Goal: Participate in discussion: Engage in conversation with other users on a specific topic

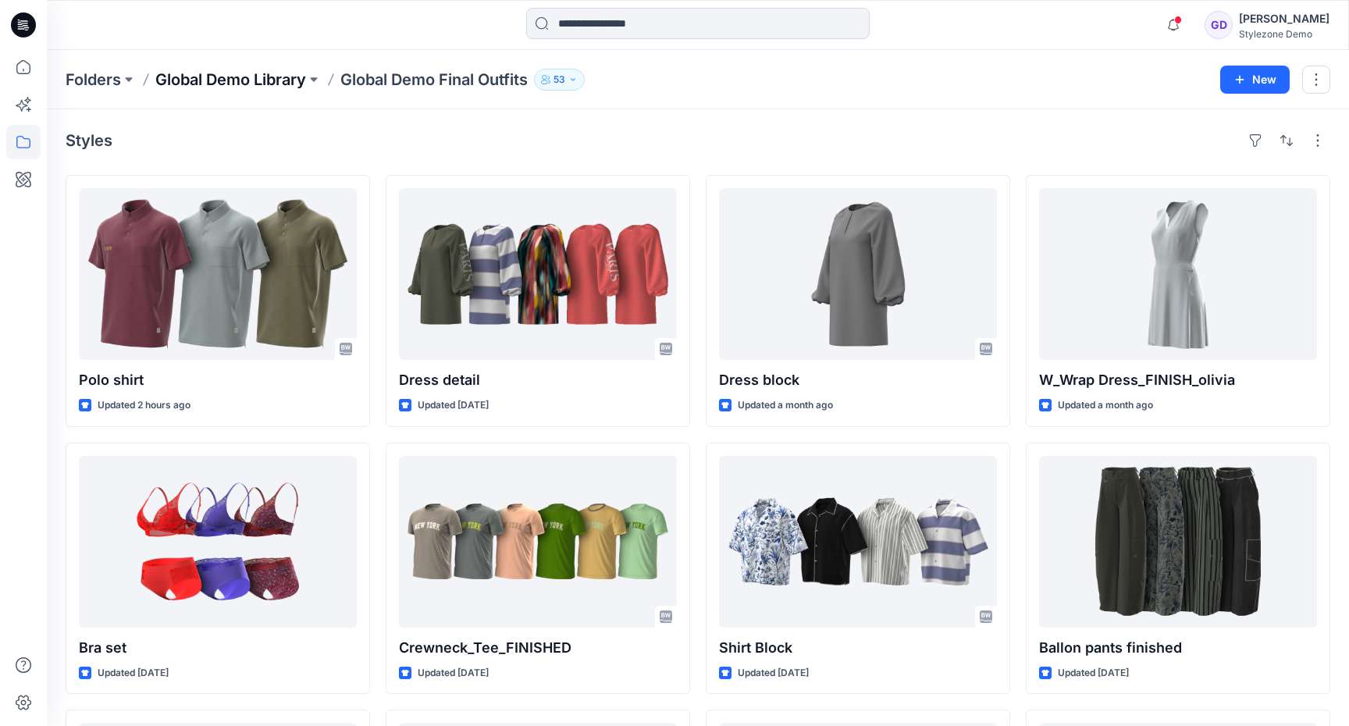
click at [269, 77] on p "Global Demo Library" at bounding box center [230, 80] width 151 height 22
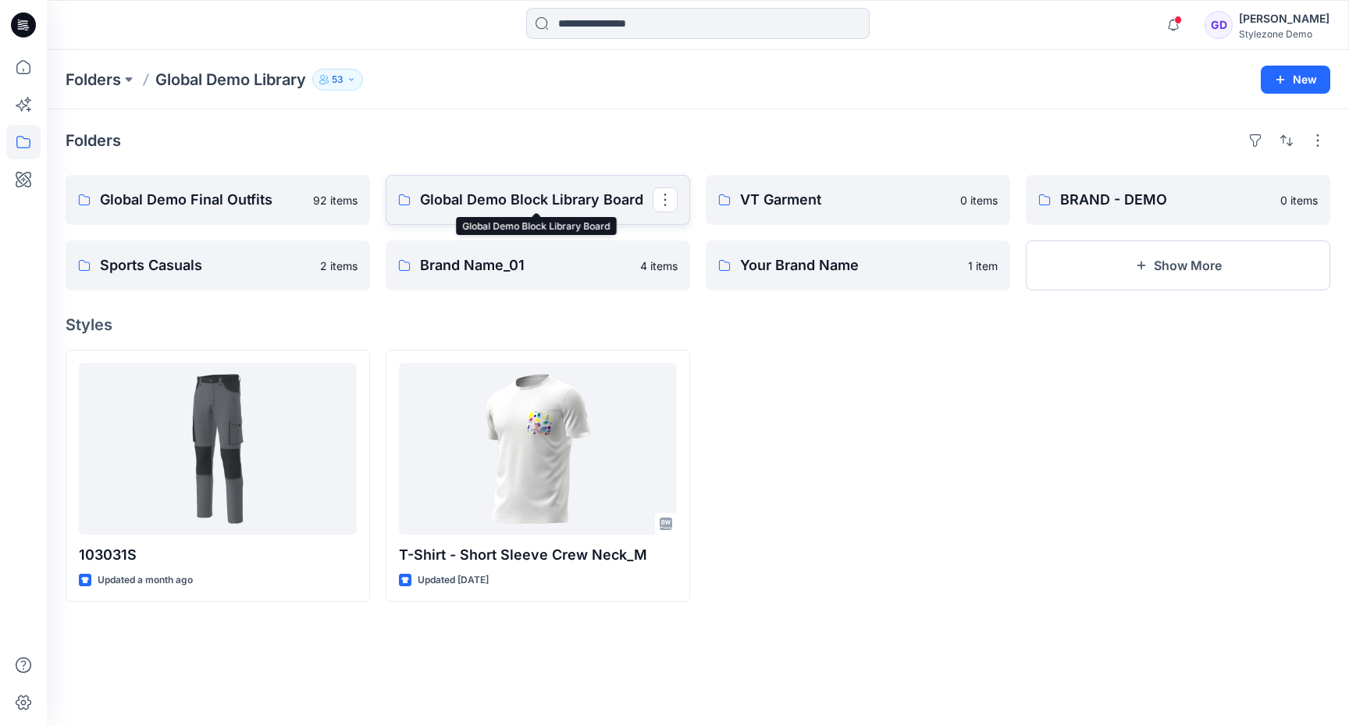
click at [548, 194] on p "Global Demo Block Library Board" at bounding box center [536, 200] width 233 height 22
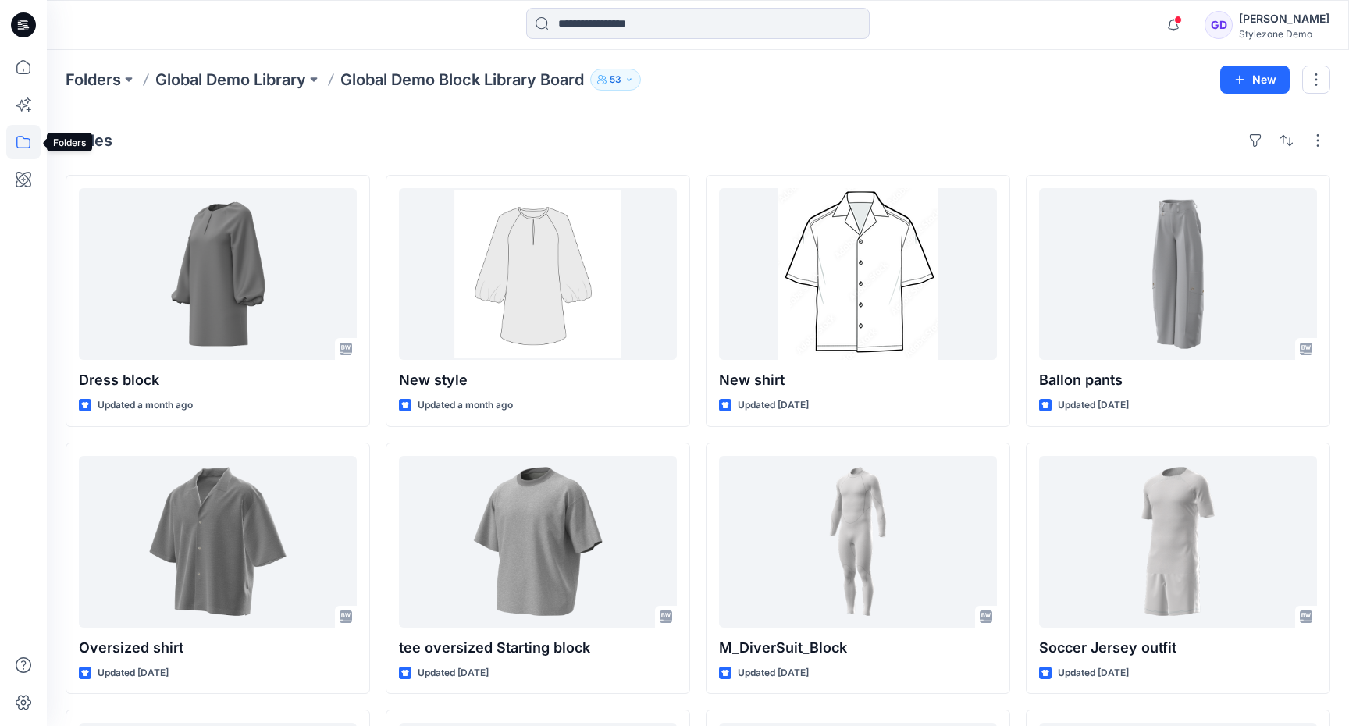
click at [24, 151] on icon at bounding box center [23, 142] width 34 height 34
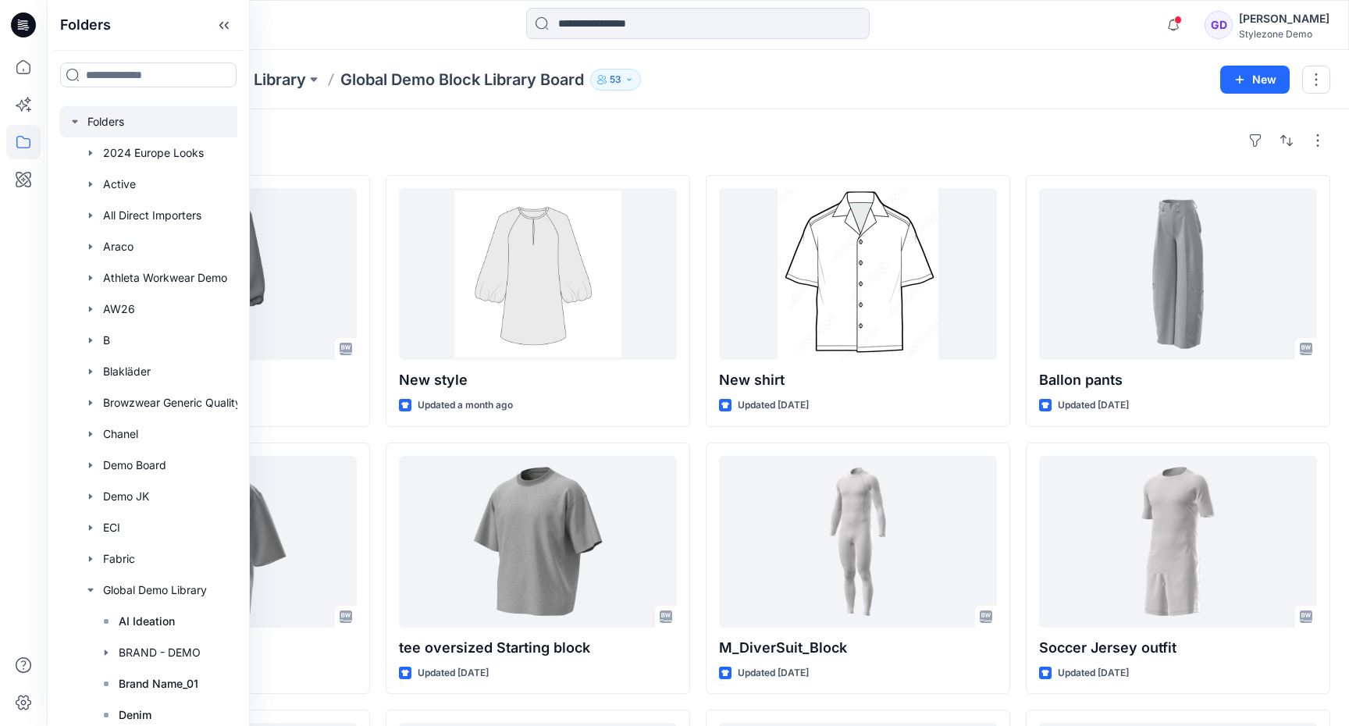
click at [77, 122] on icon "button" at bounding box center [75, 122] width 12 height 12
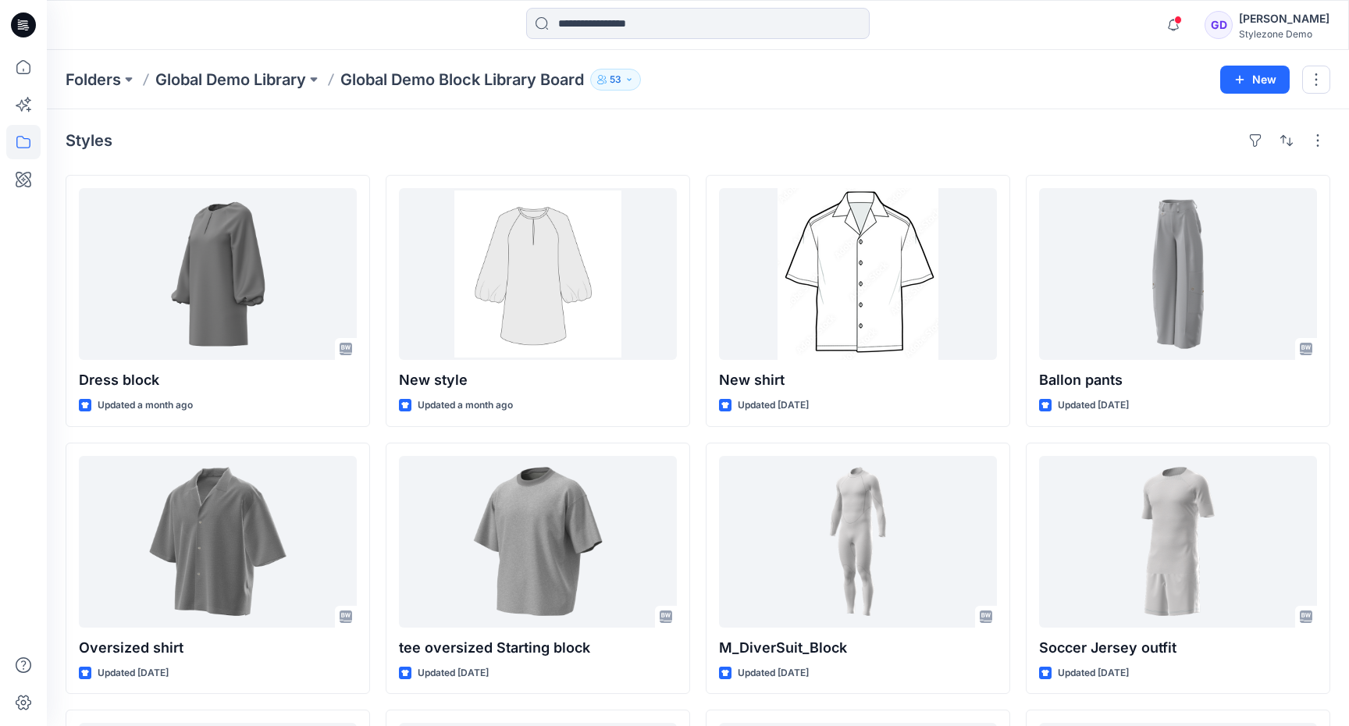
click at [622, 74] on p "53" at bounding box center [616, 79] width 12 height 17
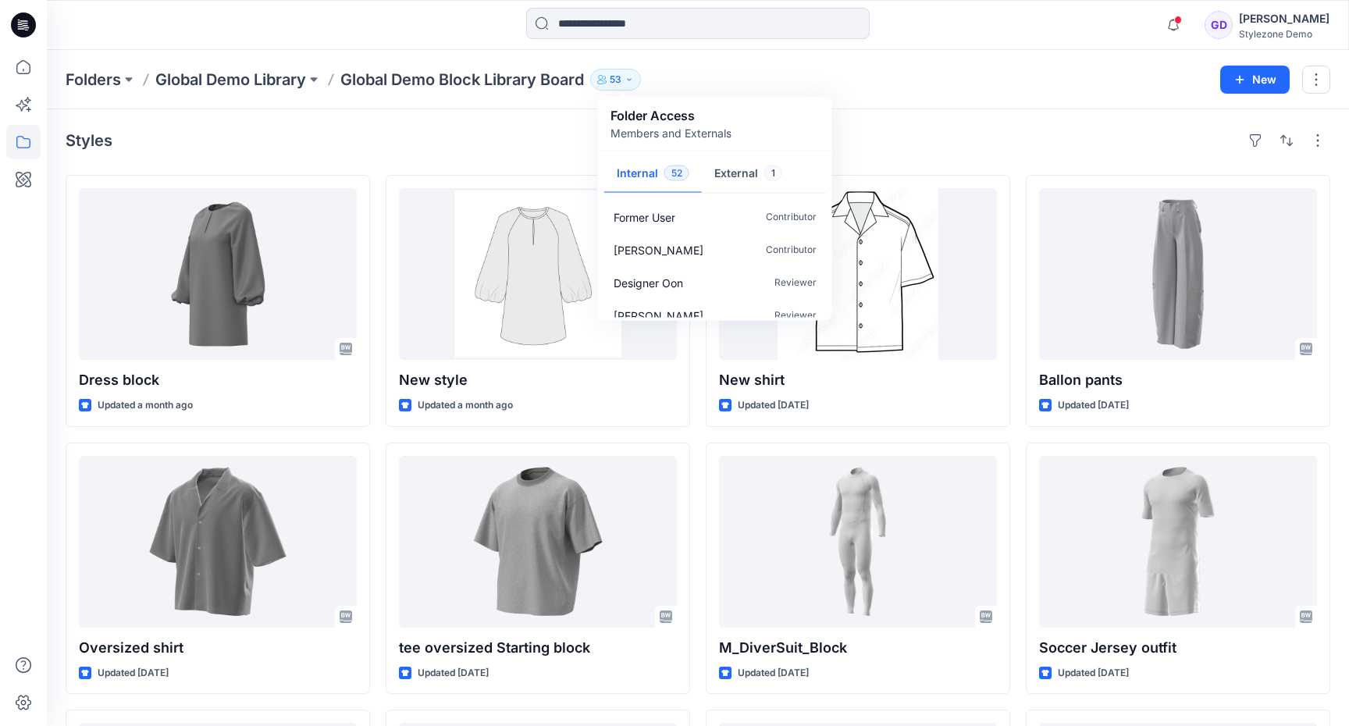
click at [630, 74] on button "53" at bounding box center [615, 80] width 51 height 22
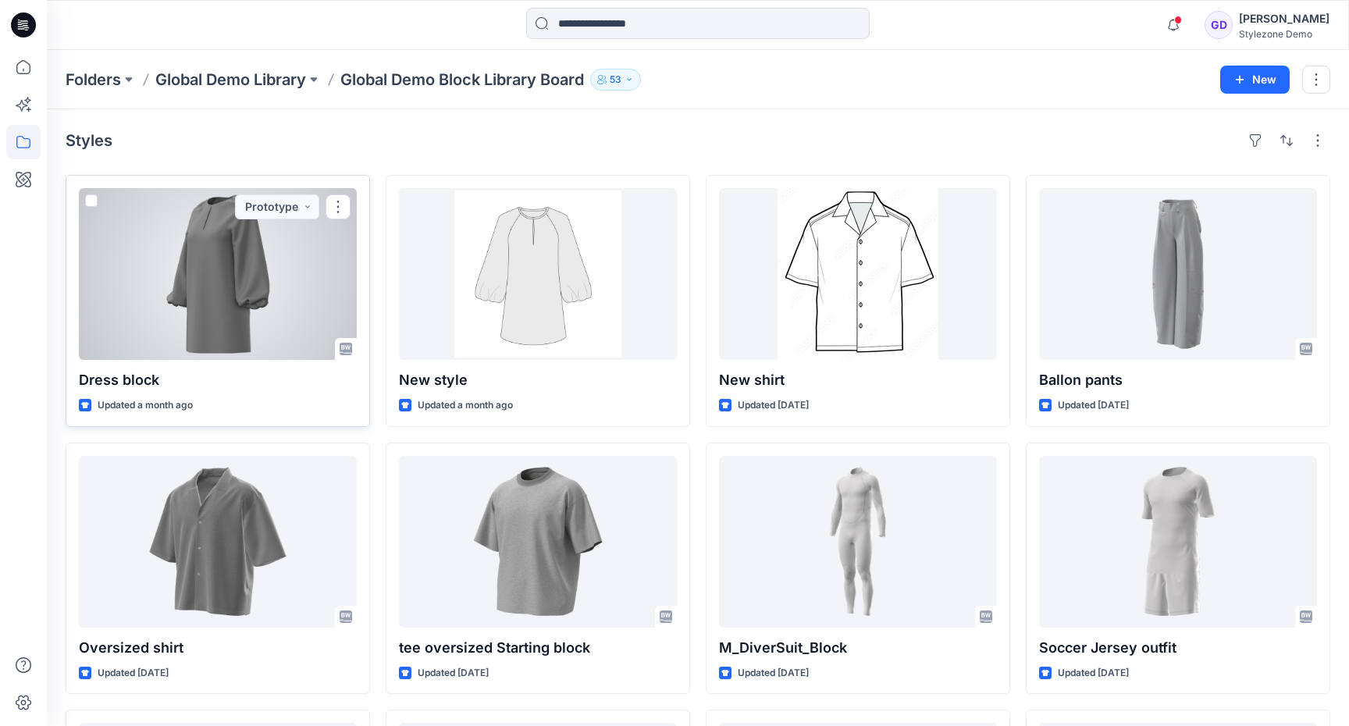
click at [212, 291] on div at bounding box center [218, 274] width 278 height 172
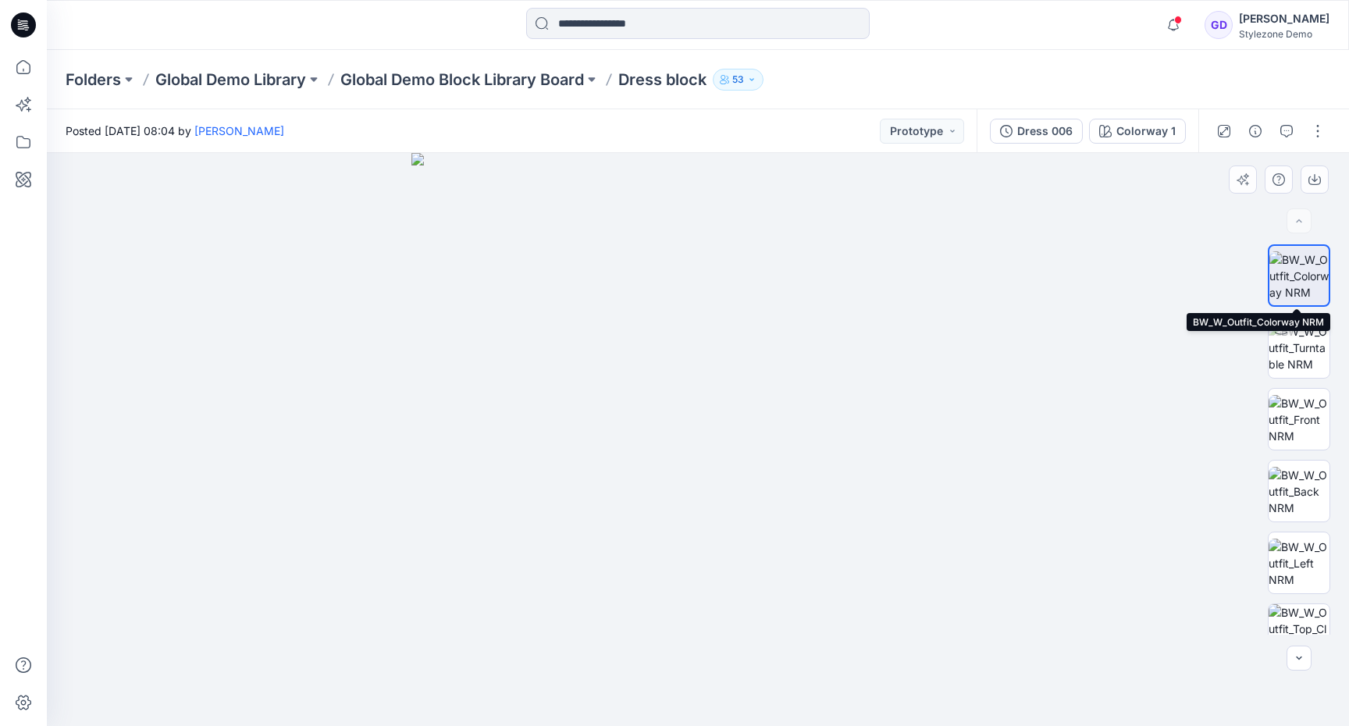
click at [1299, 265] on img at bounding box center [1299, 275] width 59 height 49
click at [489, 81] on p "Global Demo Block Library Board" at bounding box center [462, 80] width 244 height 22
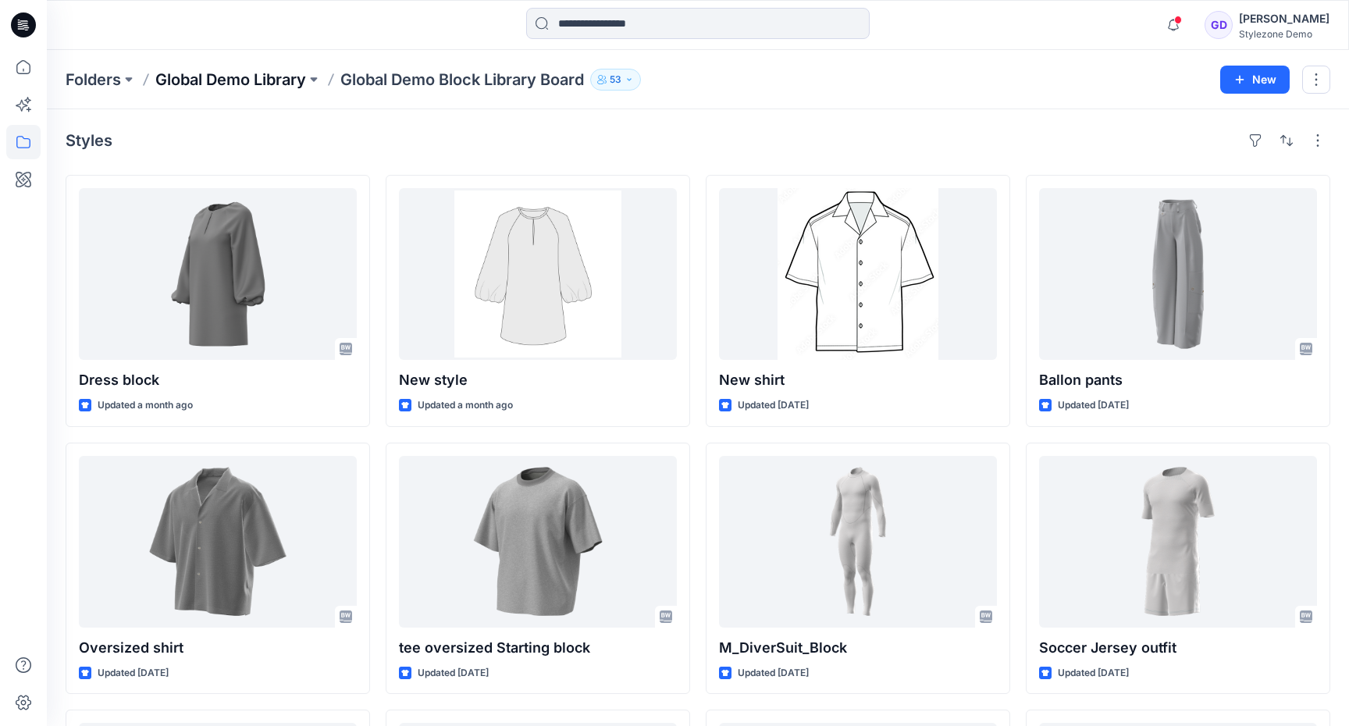
click at [262, 73] on p "Global Demo Library" at bounding box center [230, 80] width 151 height 22
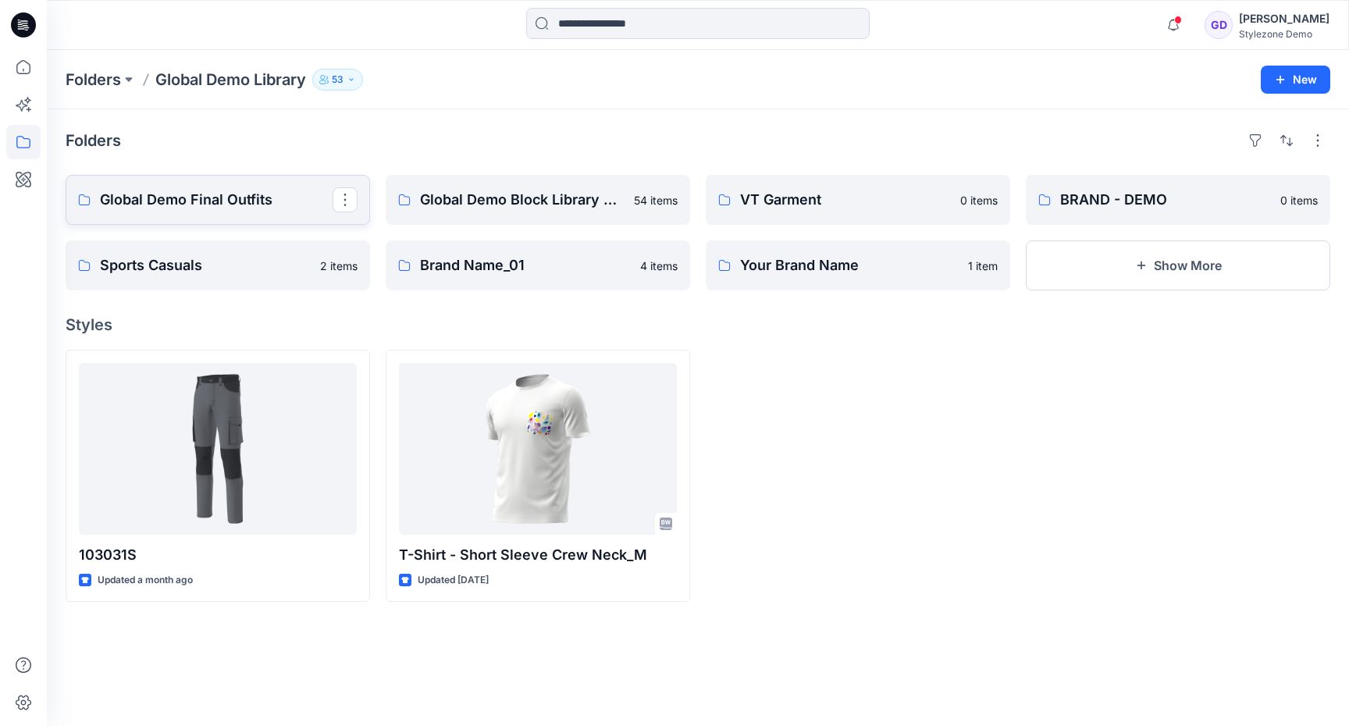
click at [274, 209] on p "Global Demo Final Outfits" at bounding box center [216, 200] width 233 height 22
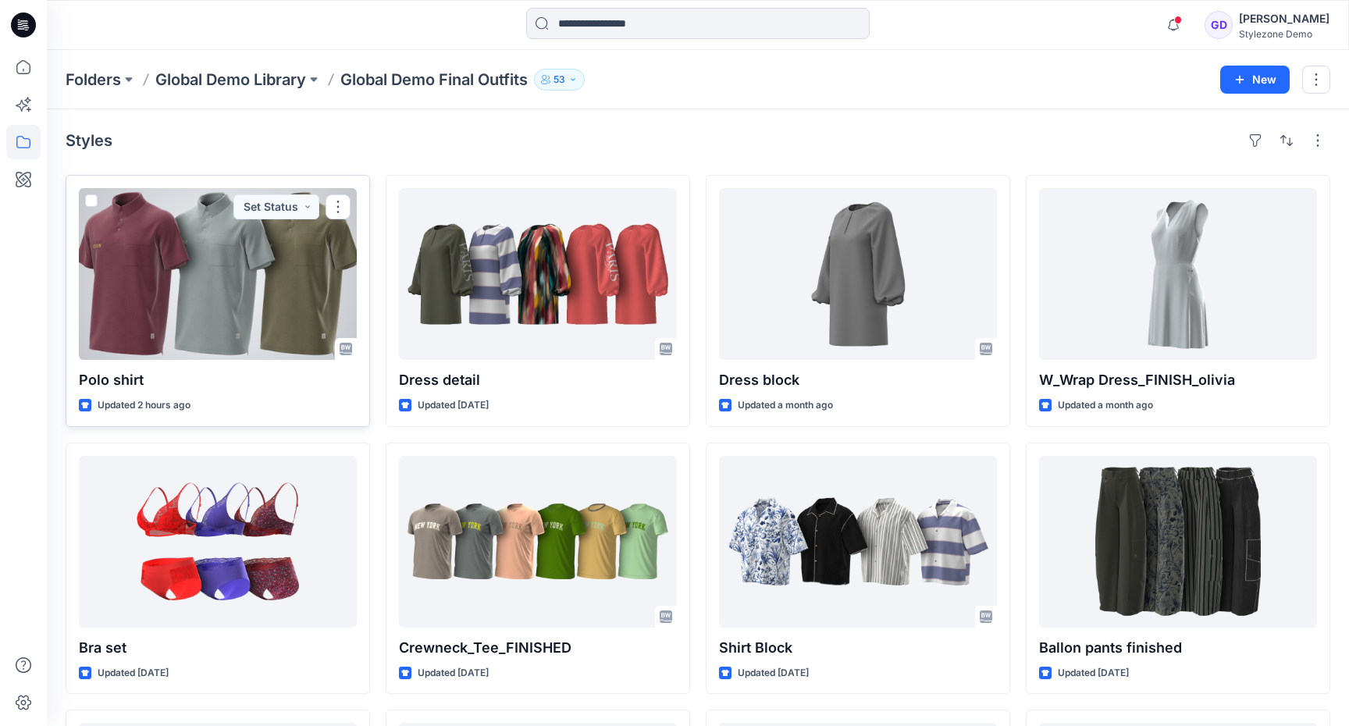
click at [174, 271] on div at bounding box center [218, 274] width 278 height 172
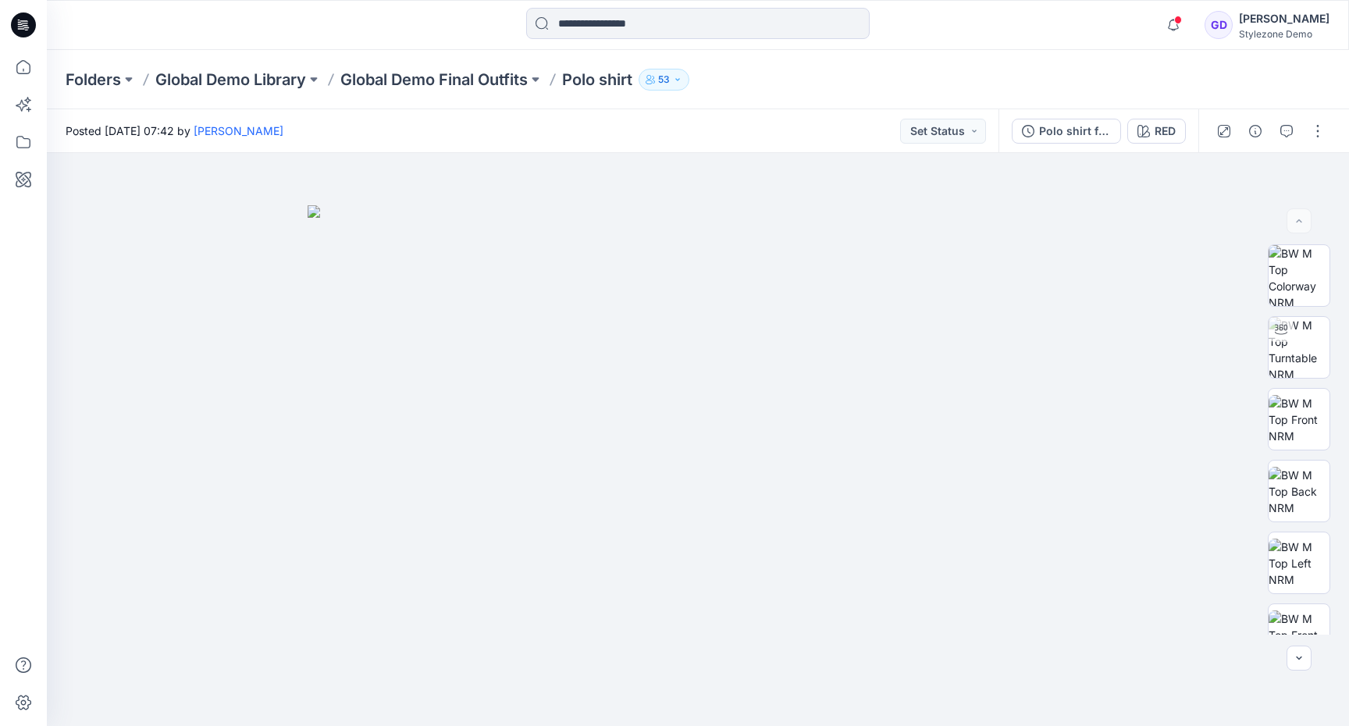
click at [815, 128] on div "Posted [DATE] 07:42 by [PERSON_NAME] Set Status" at bounding box center [523, 130] width 952 height 43
click at [1321, 266] on img at bounding box center [1299, 275] width 61 height 61
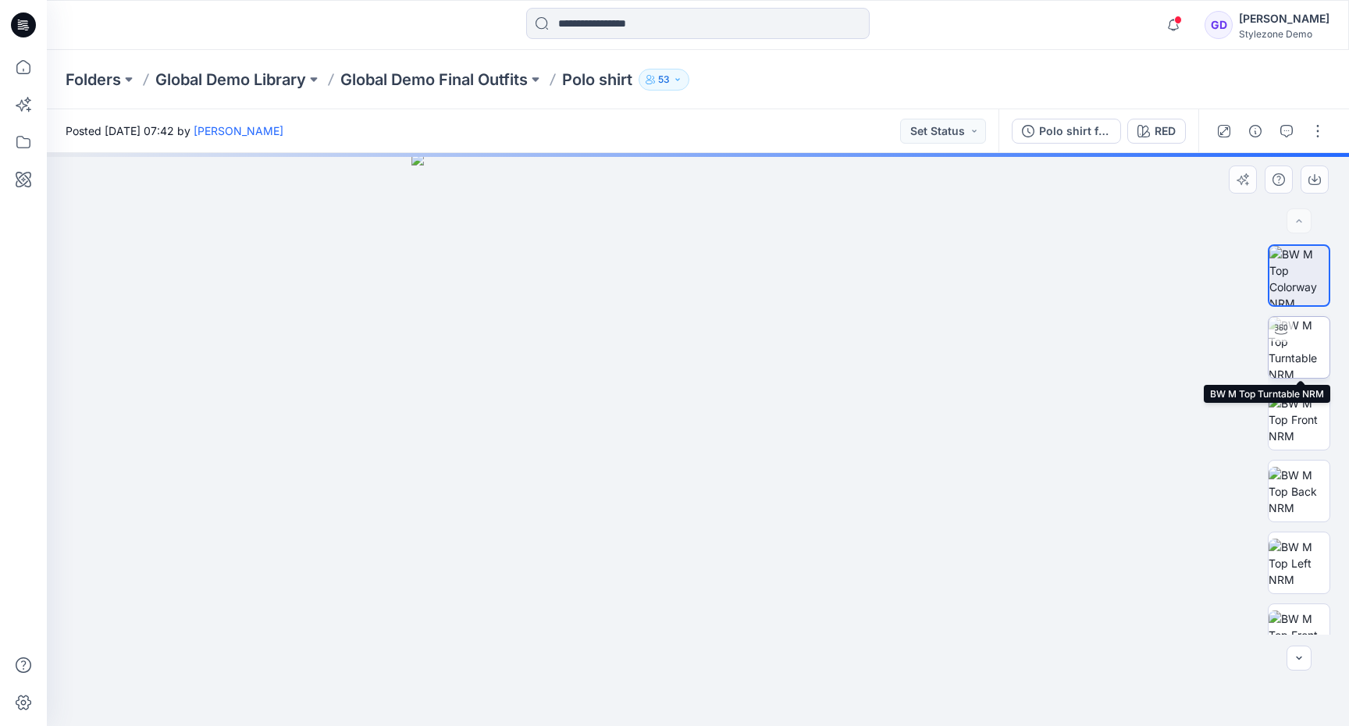
click at [1308, 331] on img at bounding box center [1299, 347] width 61 height 61
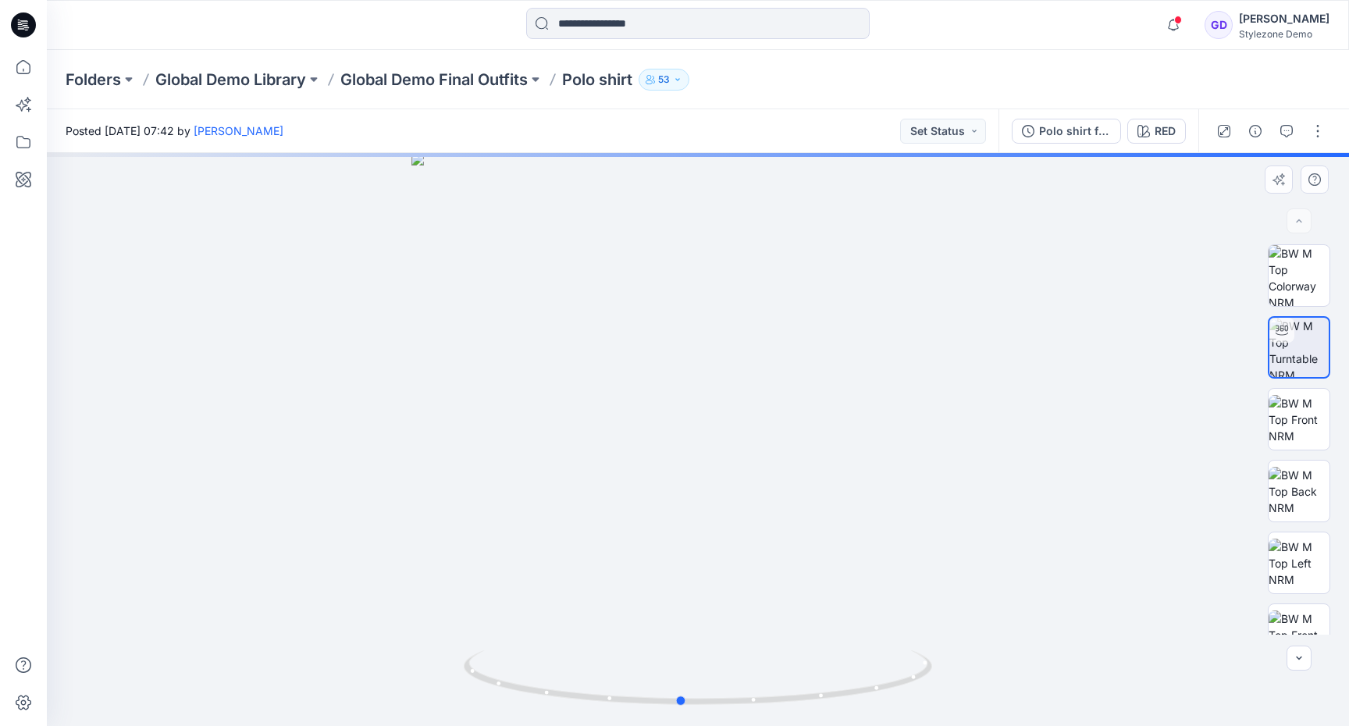
drag, startPoint x: 743, startPoint y: 588, endPoint x: 725, endPoint y: 591, distance: 17.5
click at [725, 591] on div at bounding box center [698, 439] width 1303 height 573
click at [1310, 424] on img at bounding box center [1299, 419] width 61 height 49
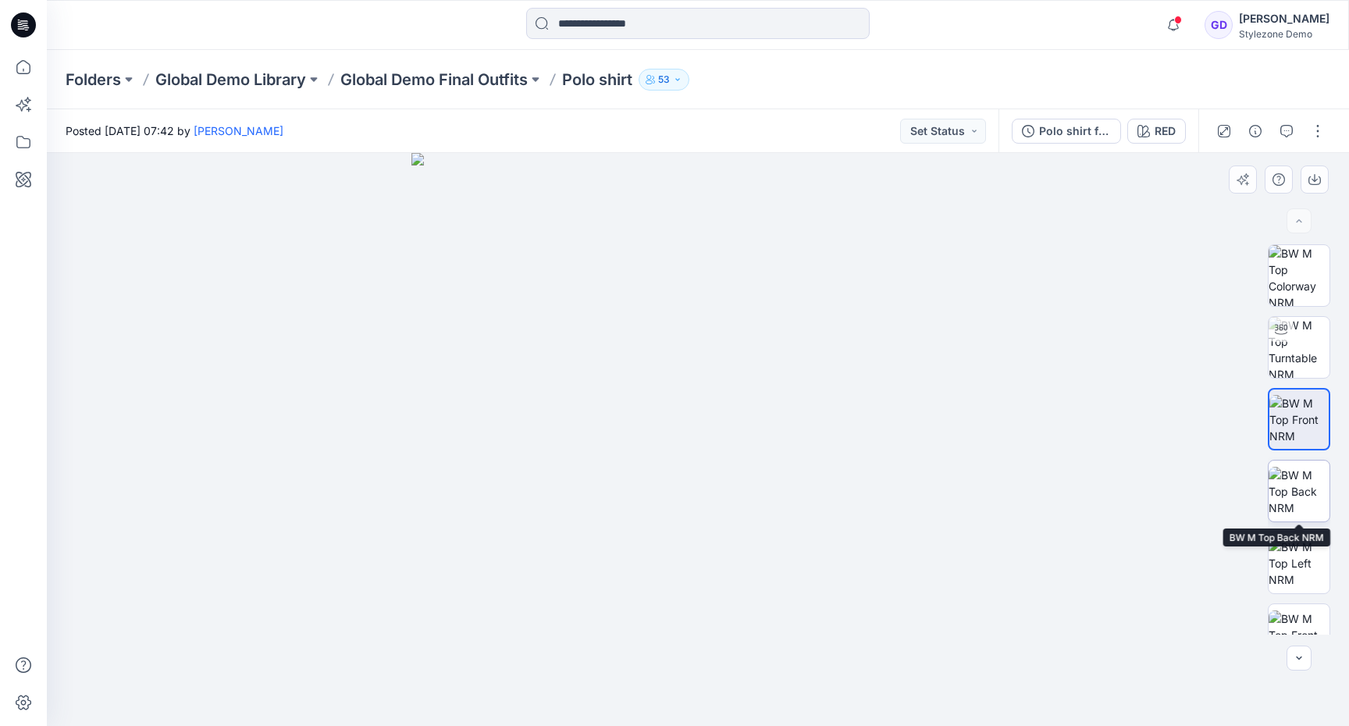
click at [1303, 493] on img at bounding box center [1299, 491] width 61 height 49
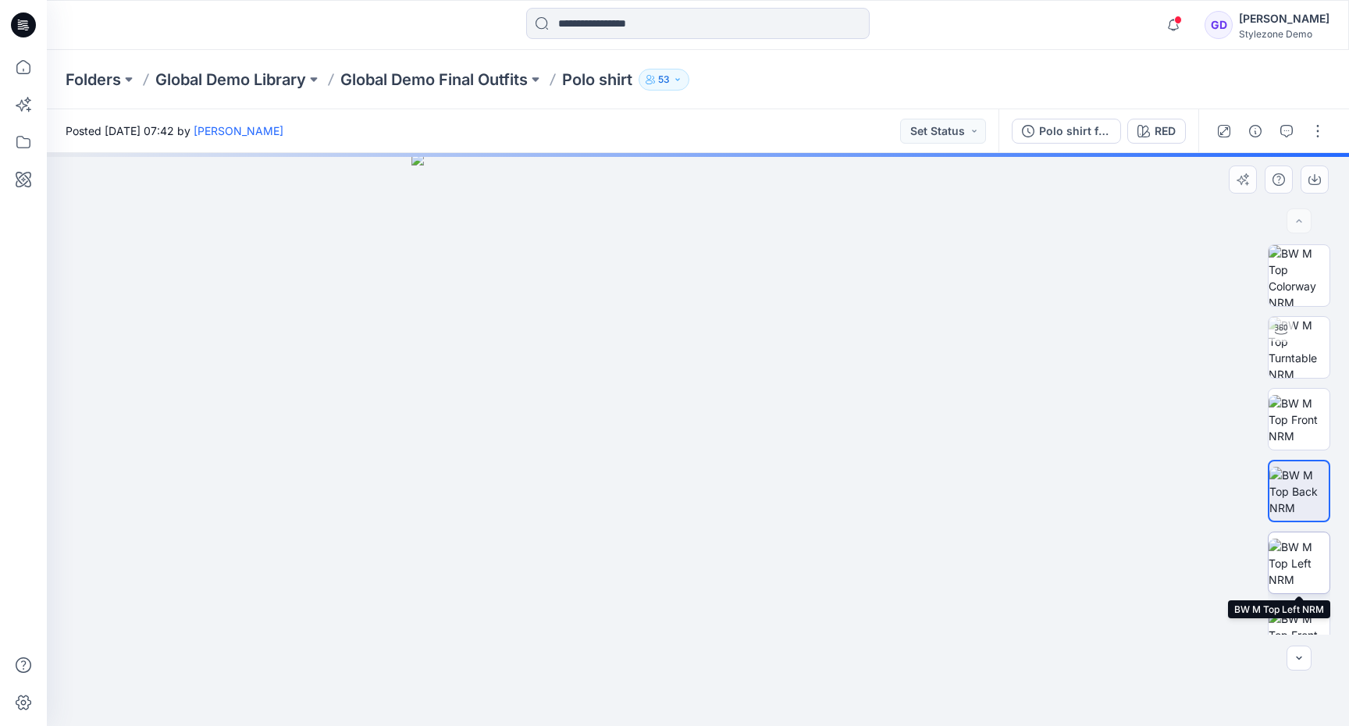
click at [1298, 569] on img at bounding box center [1299, 563] width 61 height 49
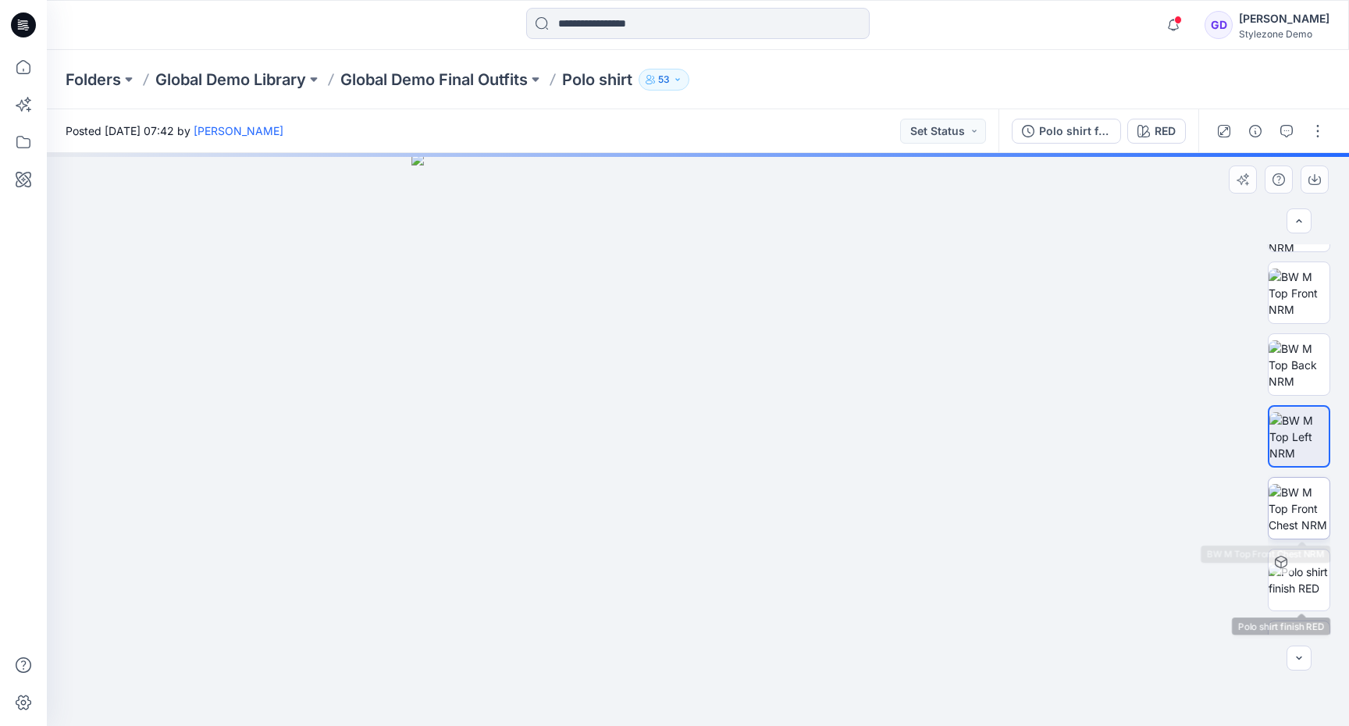
click at [1306, 514] on img at bounding box center [1299, 508] width 61 height 49
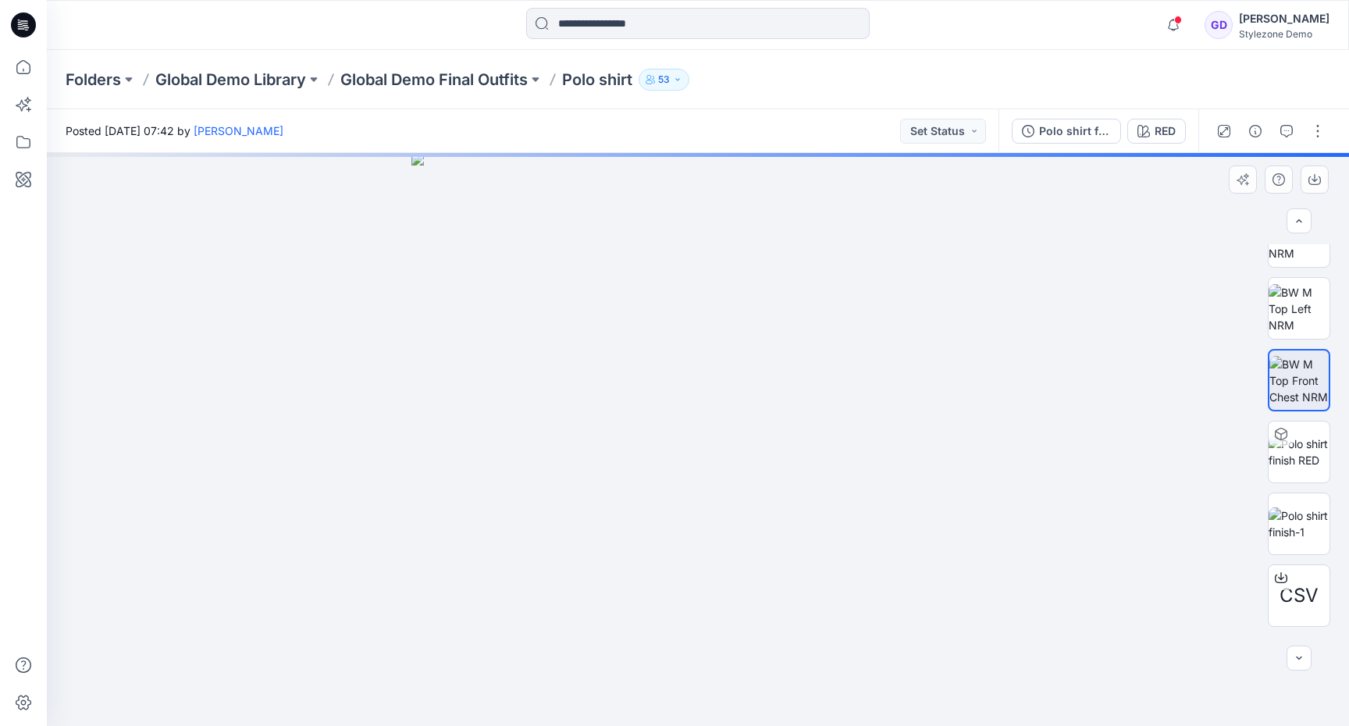
scroll to position [256, 0]
click at [1306, 514] on img at bounding box center [1299, 522] width 61 height 33
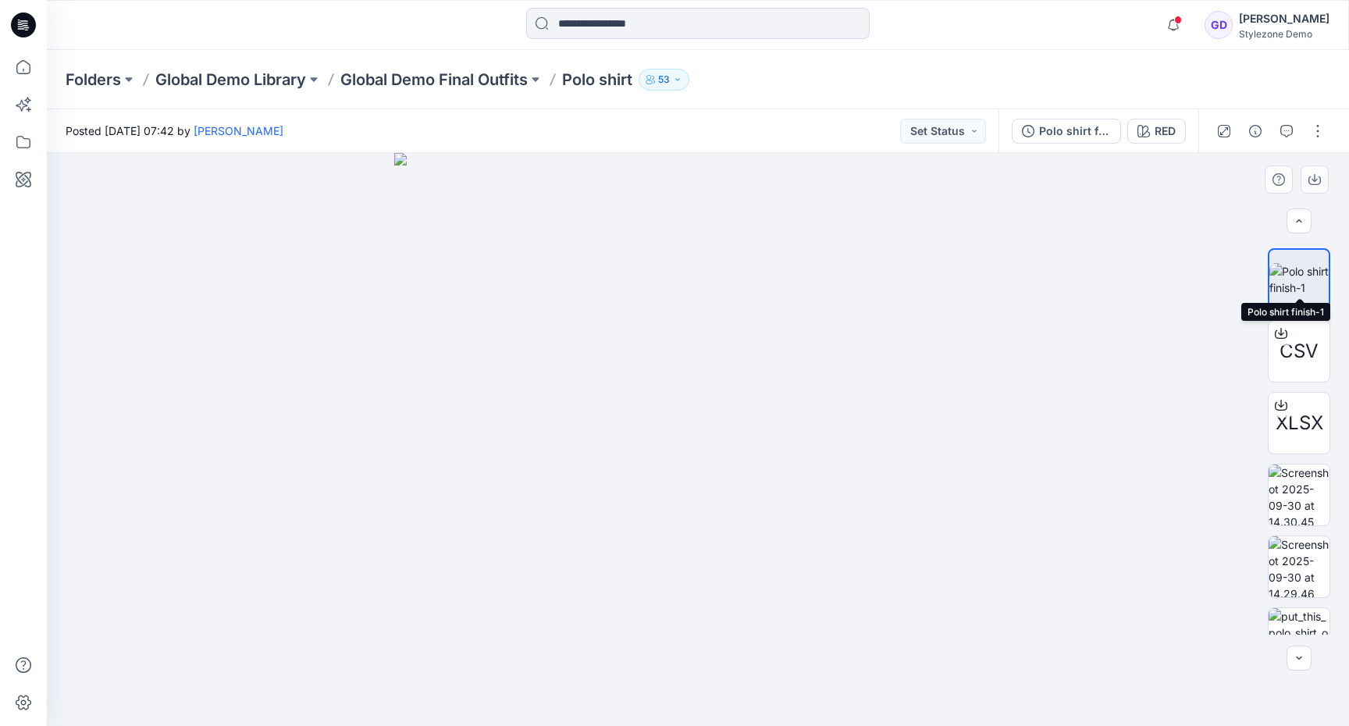
scroll to position [521, 0]
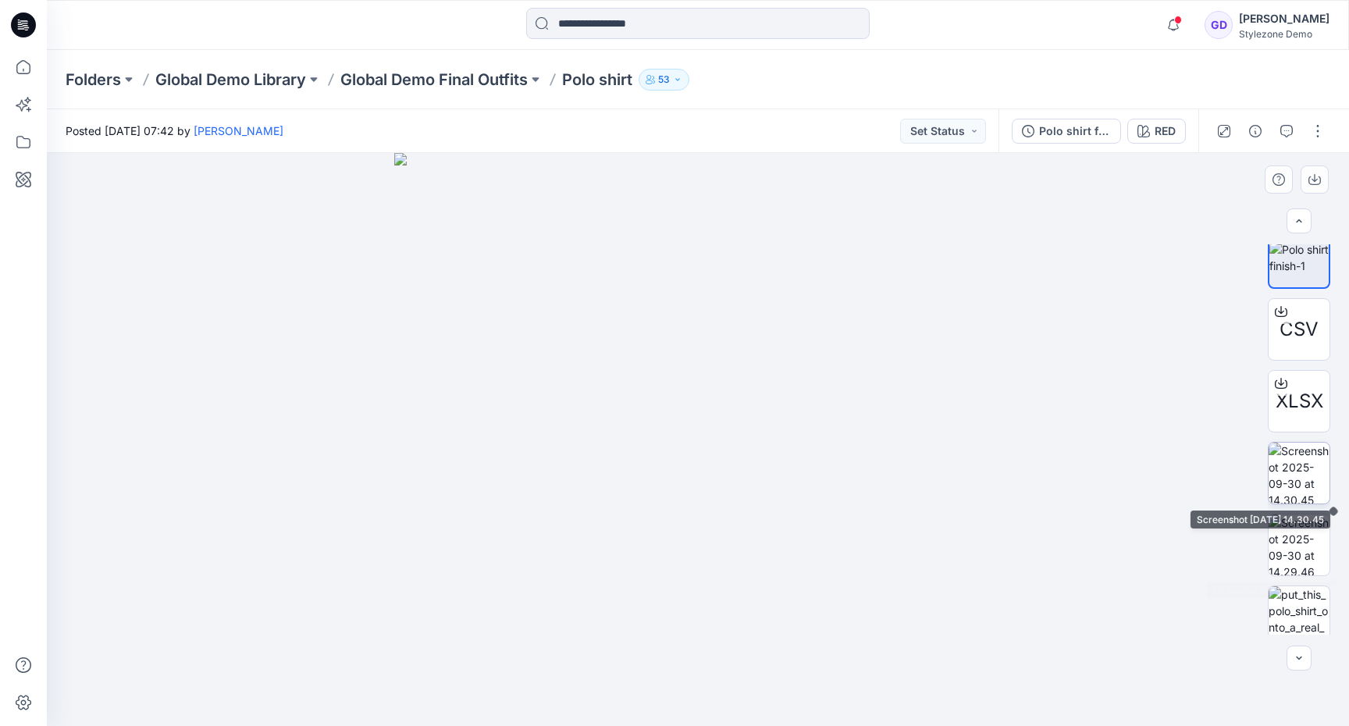
click at [1318, 459] on img at bounding box center [1299, 473] width 61 height 61
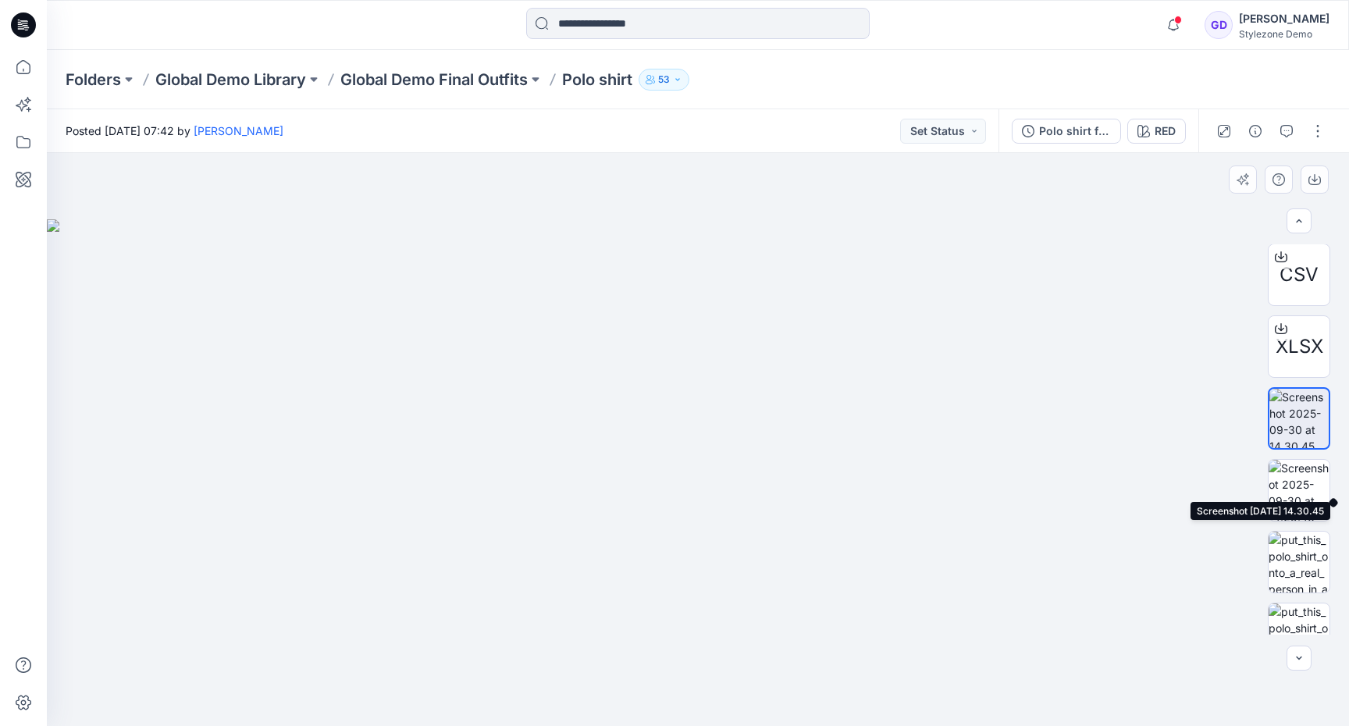
scroll to position [578, 0]
click at [1301, 477] on img at bounding box center [1299, 488] width 61 height 61
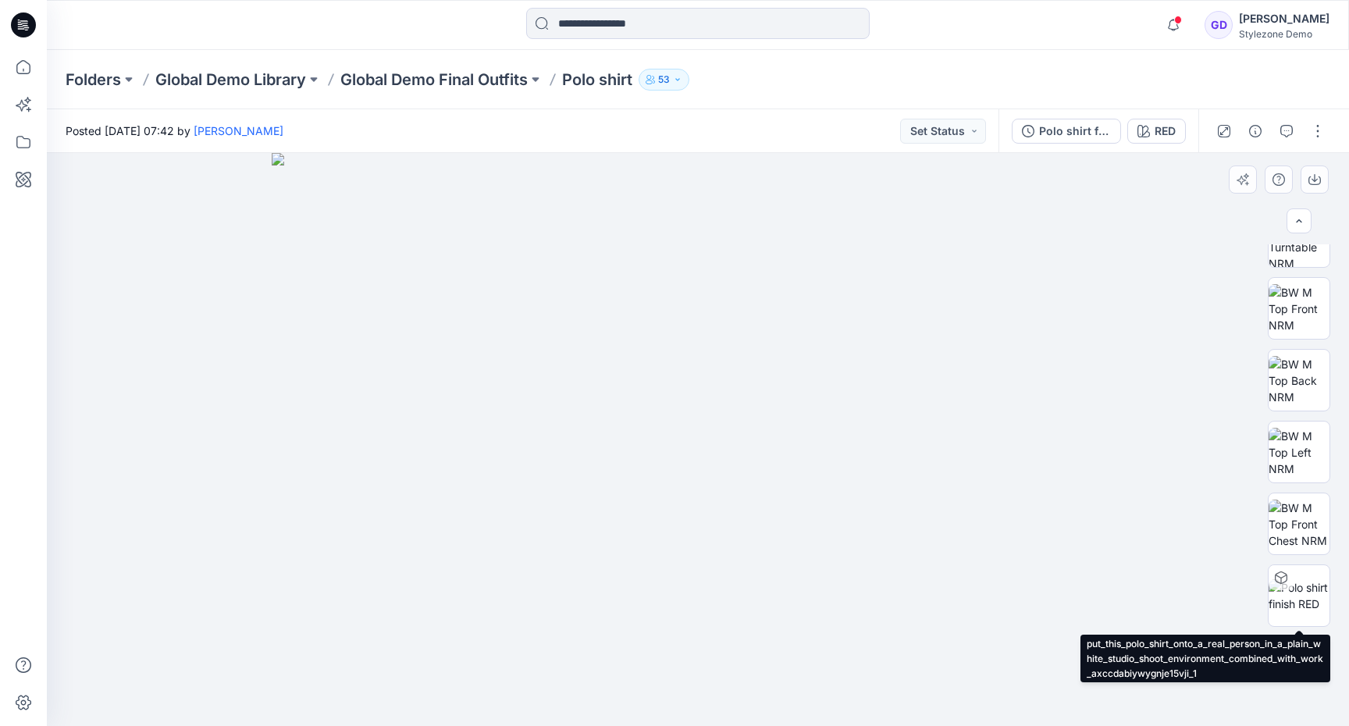
scroll to position [0, 0]
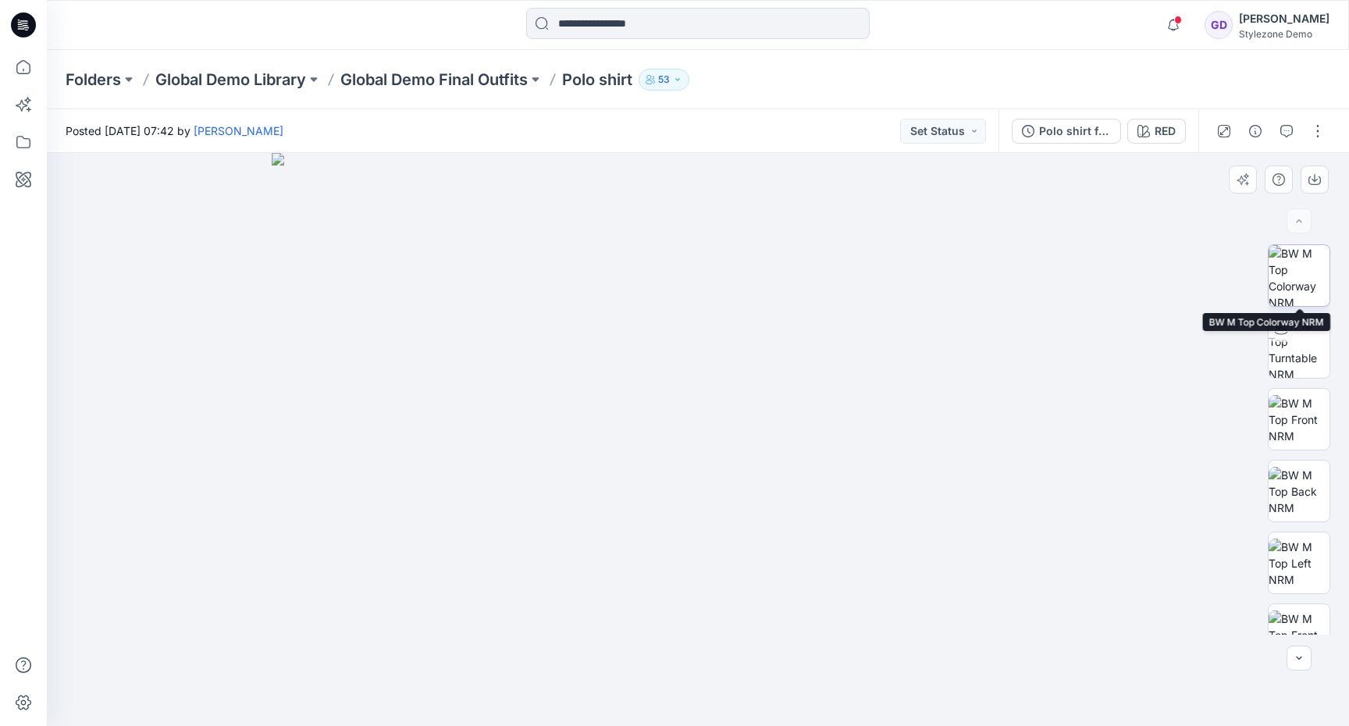
click at [1300, 273] on img at bounding box center [1299, 275] width 61 height 61
click at [957, 130] on button "Set Status" at bounding box center [943, 131] width 86 height 25
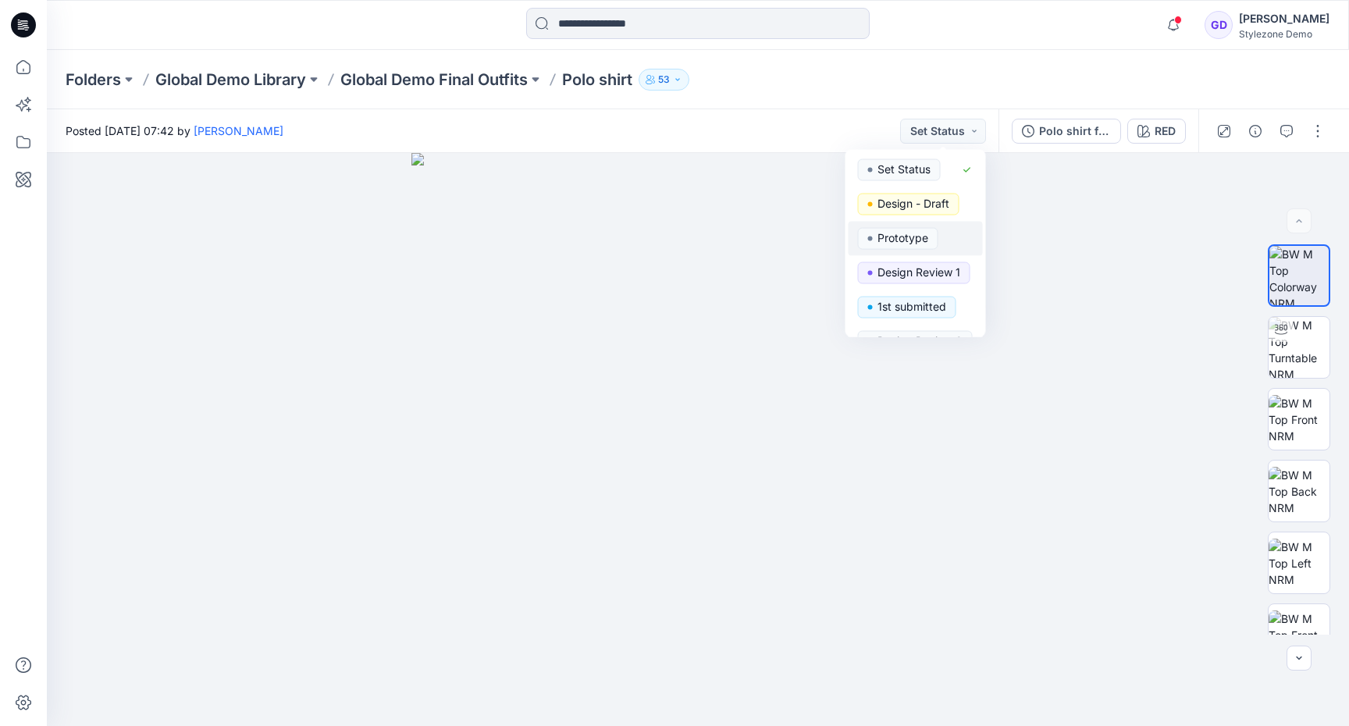
click at [910, 243] on p "Prototype" at bounding box center [903, 238] width 51 height 20
click at [1057, 153] on div at bounding box center [698, 439] width 1303 height 573
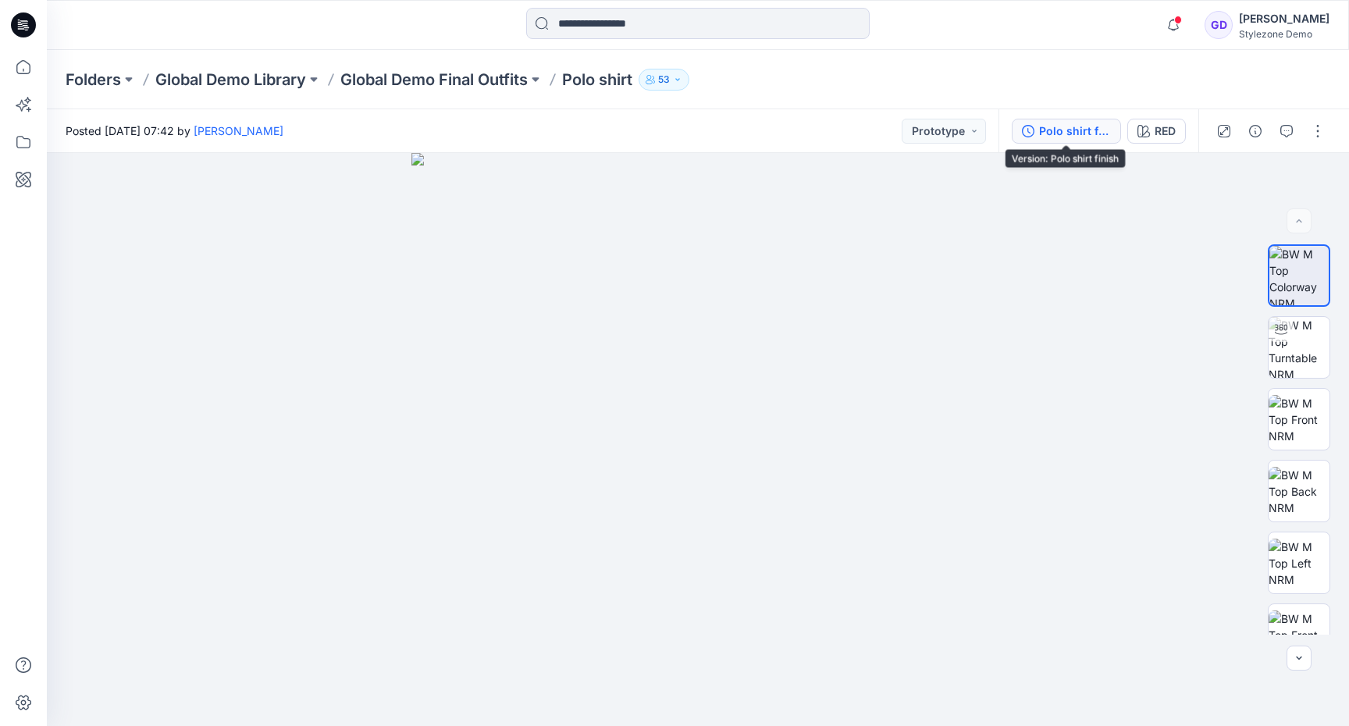
click at [1059, 141] on button "Polo shirt finish" at bounding box center [1066, 131] width 109 height 25
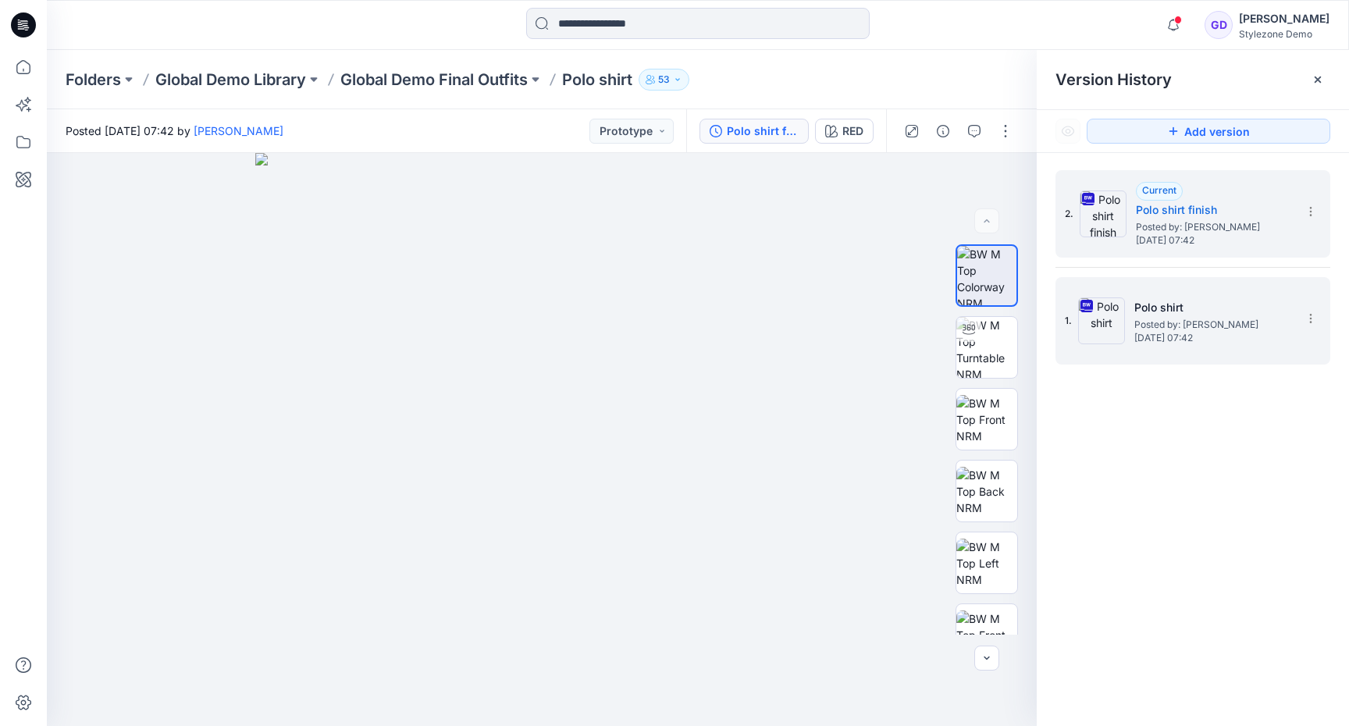
click at [1237, 320] on span "Posted by: [PERSON_NAME]" at bounding box center [1213, 325] width 156 height 16
click at [1212, 244] on span "[DATE] 07:42" at bounding box center [1214, 240] width 156 height 11
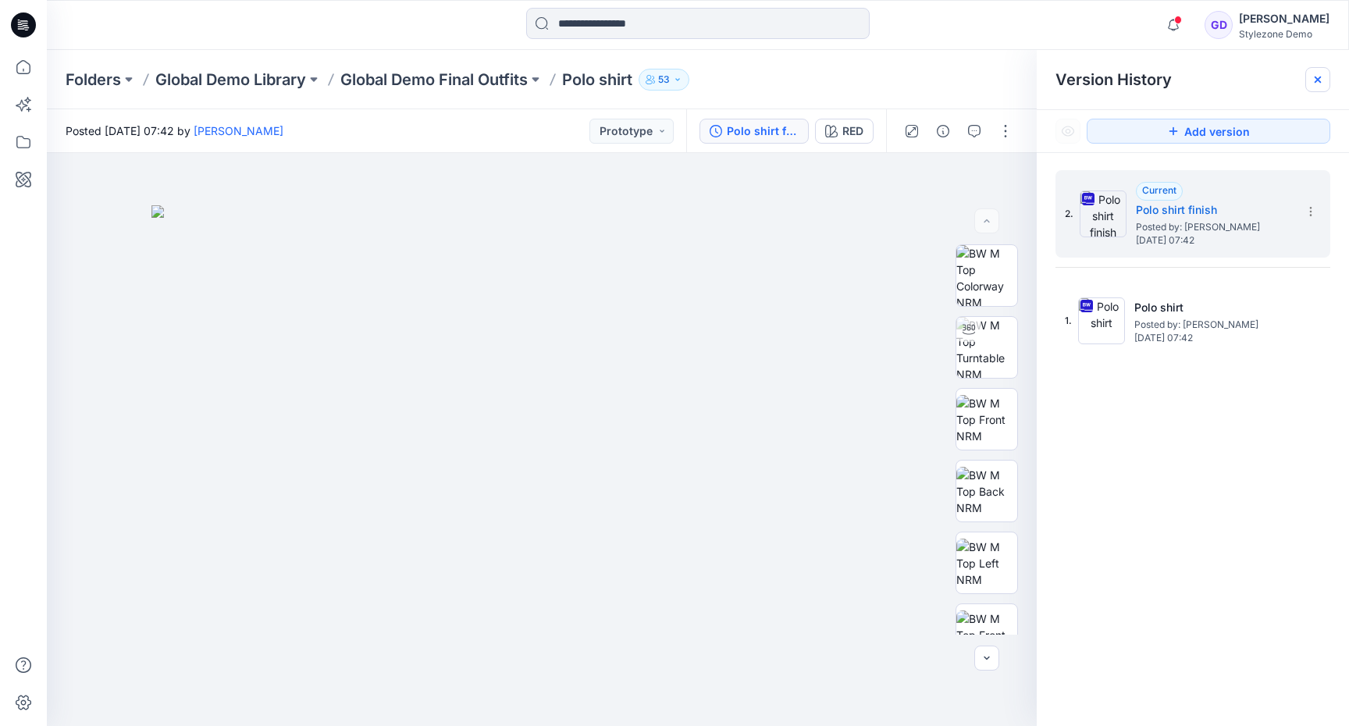
click at [1320, 80] on icon at bounding box center [1318, 80] width 6 height 6
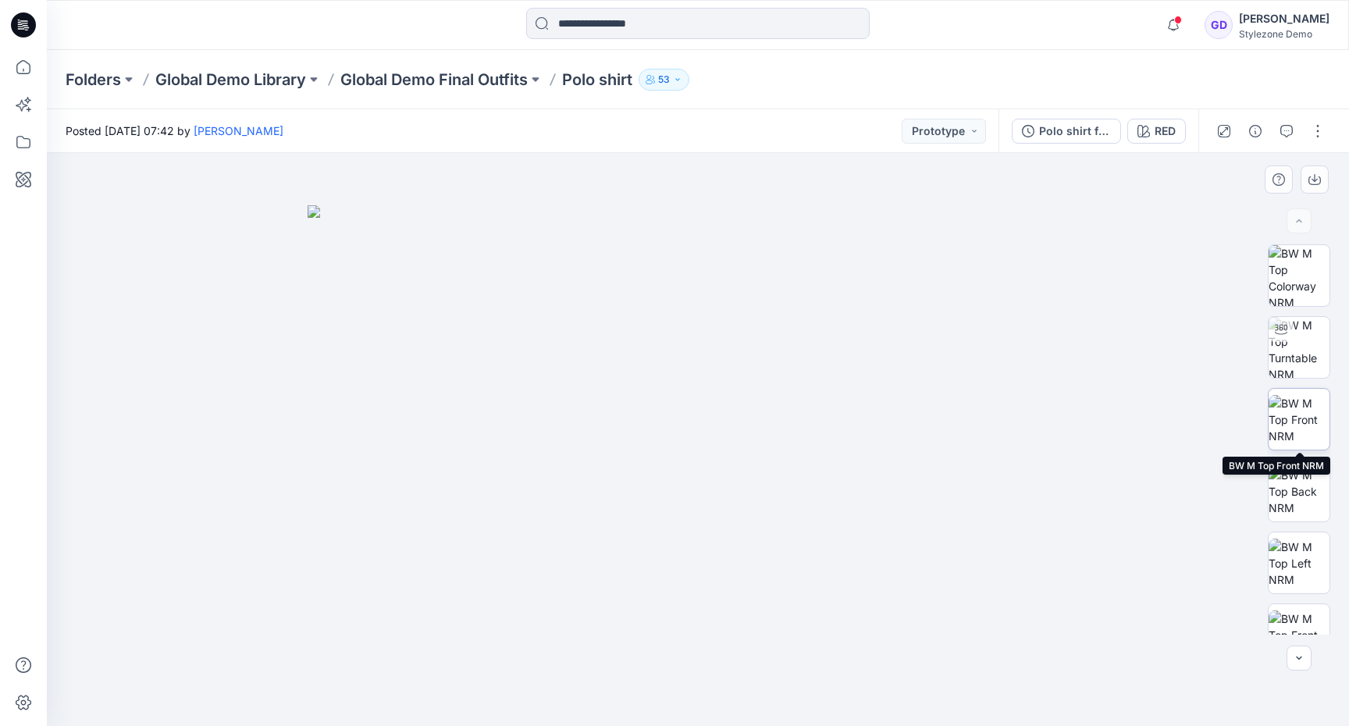
click at [1299, 415] on img at bounding box center [1299, 419] width 61 height 49
click at [1278, 140] on button "button" at bounding box center [1286, 131] width 25 height 25
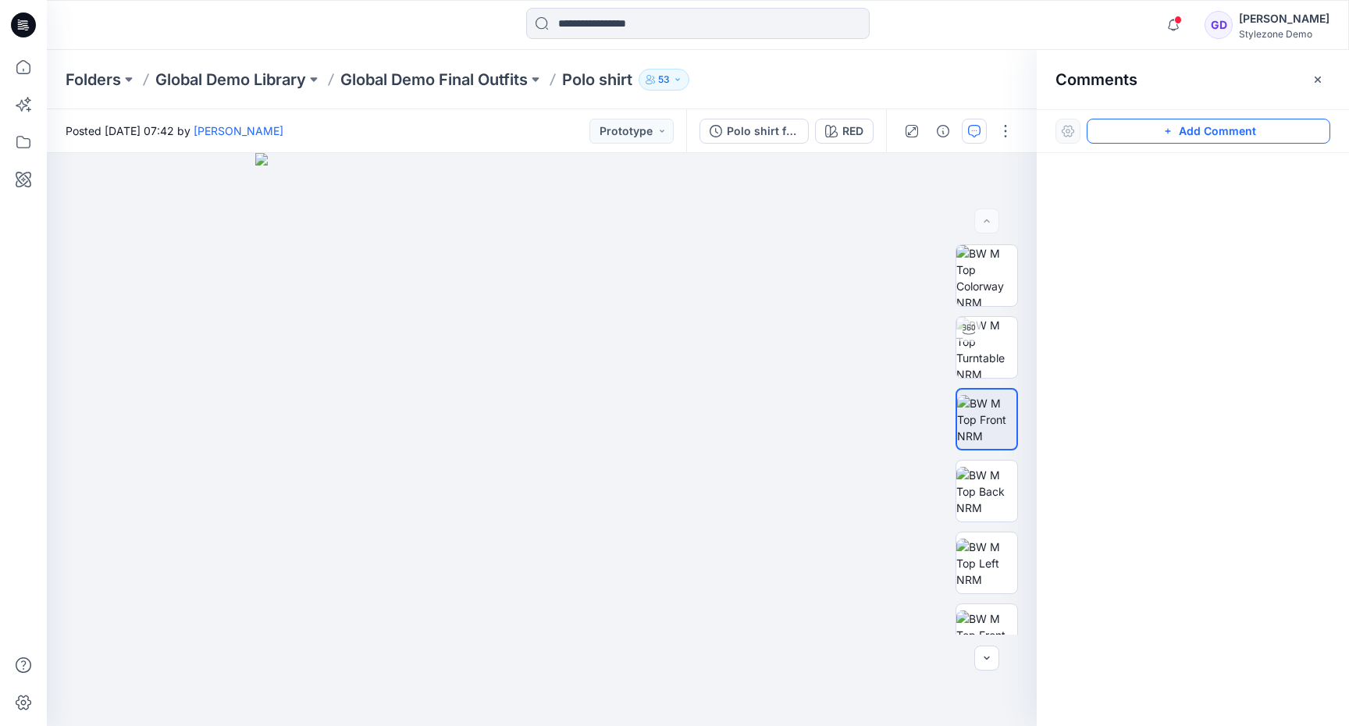
click at [1220, 139] on button "Add Comment" at bounding box center [1209, 131] width 244 height 25
click at [442, 373] on div "1" at bounding box center [542, 439] width 990 height 573
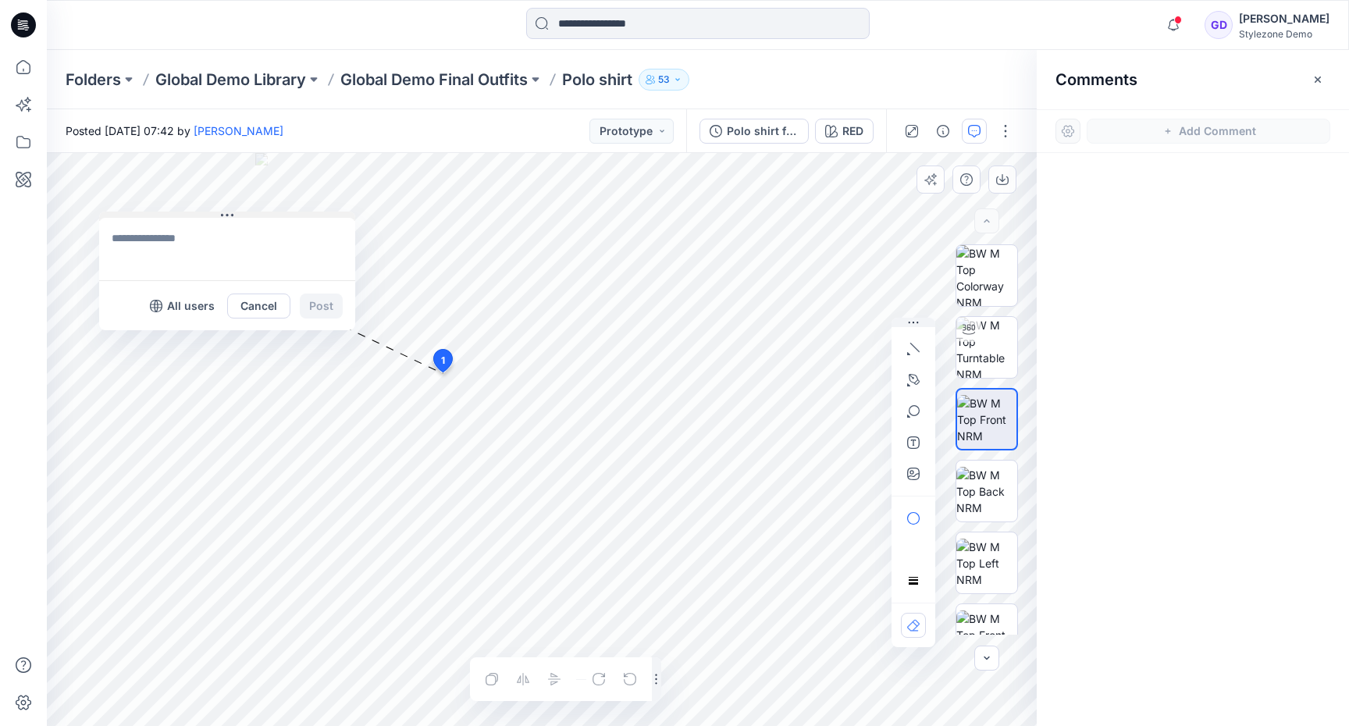
drag, startPoint x: 516, startPoint y: 381, endPoint x: 212, endPoint y: 212, distance: 347.5
click at [212, 212] on button at bounding box center [227, 216] width 256 height 9
click at [212, 233] on textarea at bounding box center [243, 249] width 256 height 62
click at [212, 245] on textarea at bounding box center [243, 249] width 256 height 62
type textarea "**********"
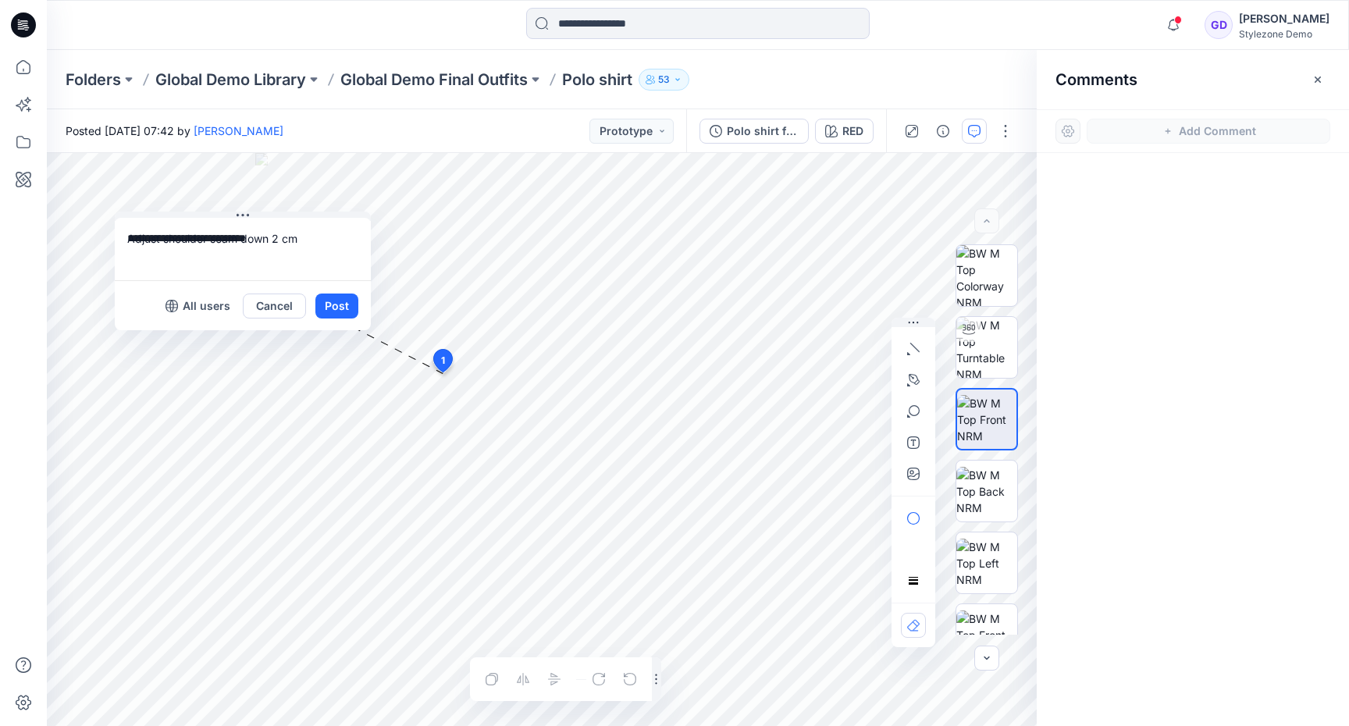
click at [1230, 183] on div at bounding box center [1193, 410] width 312 height 515
click at [728, 128] on div "Polo shirt finish" at bounding box center [763, 131] width 72 height 17
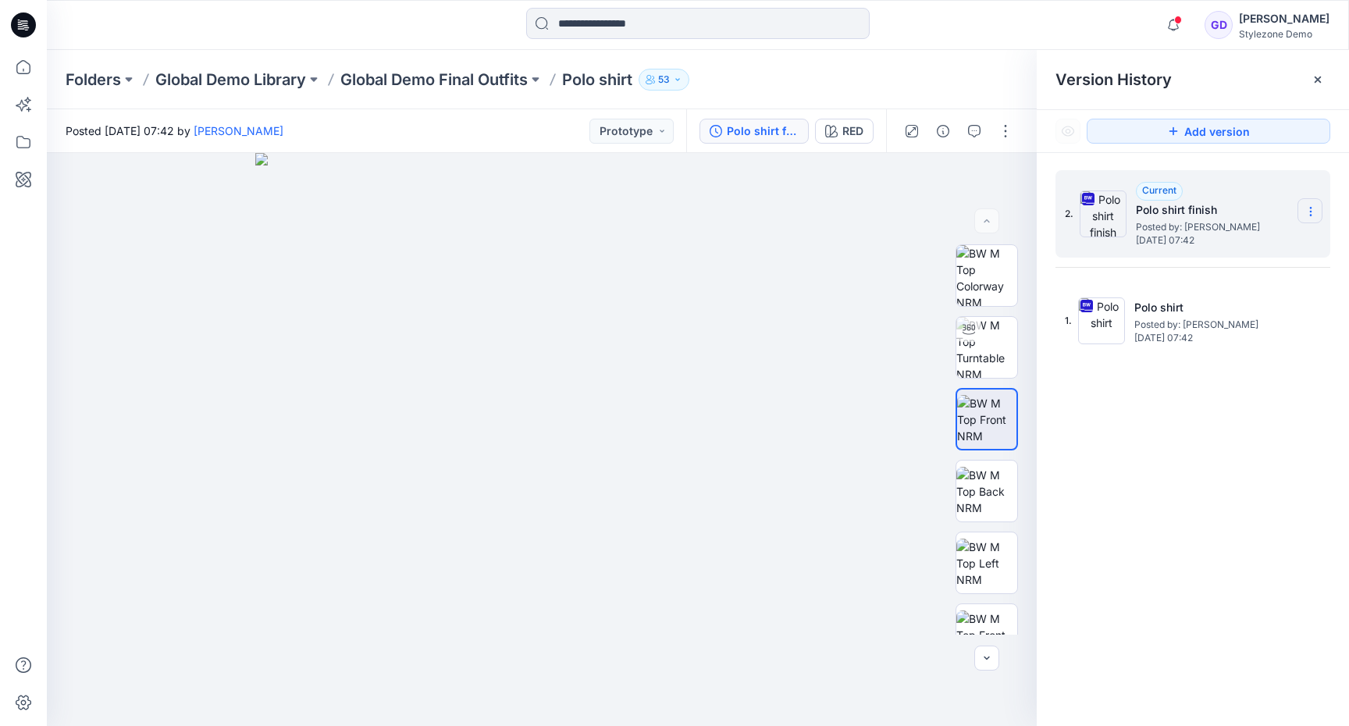
click at [1318, 216] on section at bounding box center [1310, 210] width 25 height 25
click at [1159, 426] on div "2. Current Polo shirt finish Posted by: [PERSON_NAME] [DATE] 07:42 Download Sou…" at bounding box center [1193, 451] width 312 height 596
click at [1312, 75] on icon at bounding box center [1318, 79] width 12 height 12
